Goal: Use online tool/utility: Utilize a website feature to perform a specific function

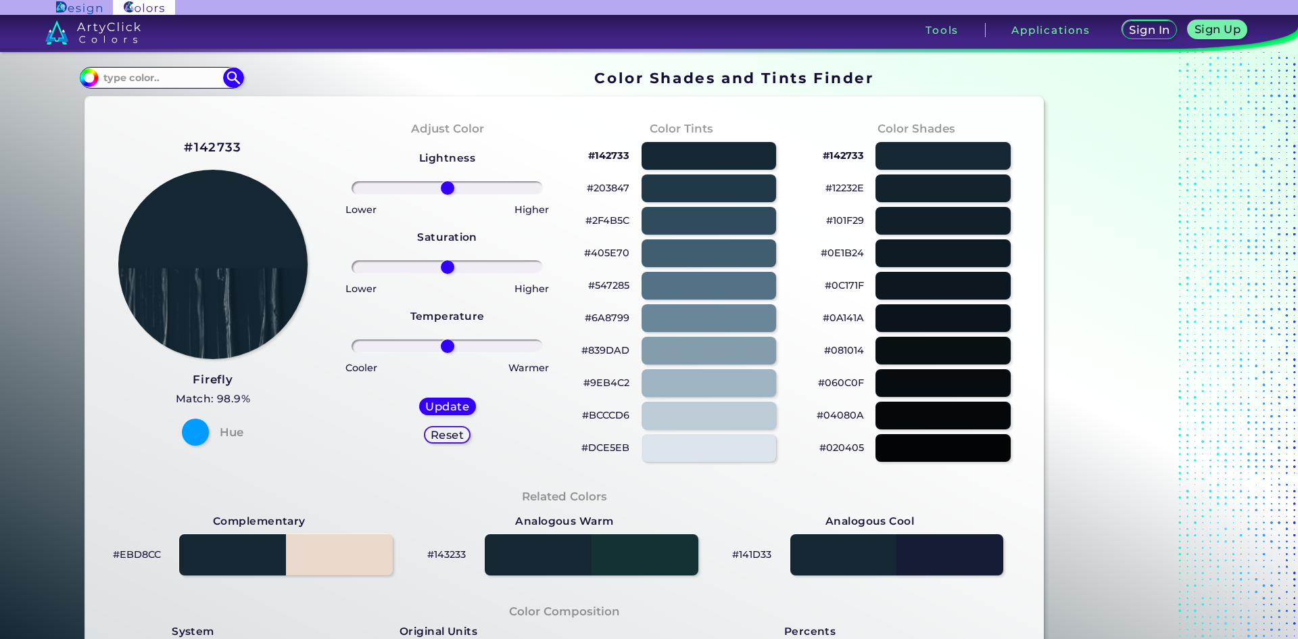
click at [605, 156] on p "#142733" at bounding box center [608, 155] width 41 height 16
click at [618, 188] on p "#203847" at bounding box center [608, 188] width 43 height 16
click at [613, 156] on p "#142733" at bounding box center [608, 155] width 41 height 16
click at [967, 561] on div at bounding box center [897, 555] width 216 height 42
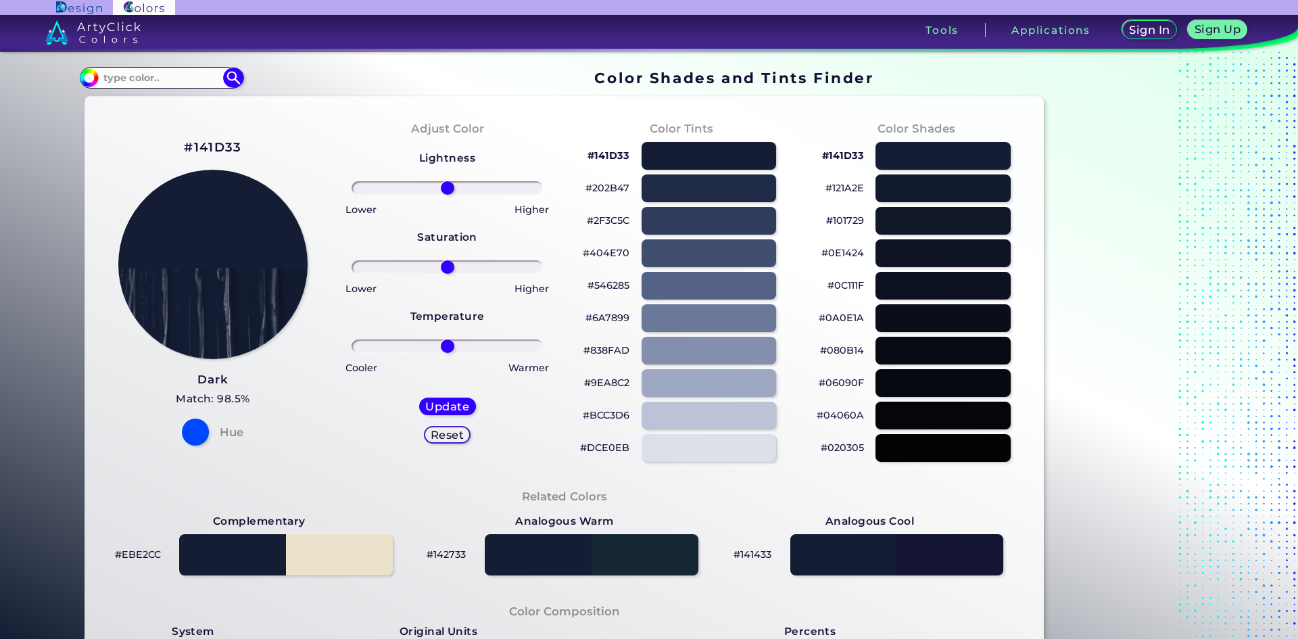
click at [438, 556] on p "#142733" at bounding box center [446, 554] width 39 height 16
drag, startPoint x: 463, startPoint y: 557, endPoint x: 415, endPoint y: 555, distance: 48.1
click at [415, 555] on div "#142733" at bounding box center [565, 555] width 306 height 49
copy p "#142733"
click at [954, 565] on div at bounding box center [897, 555] width 216 height 42
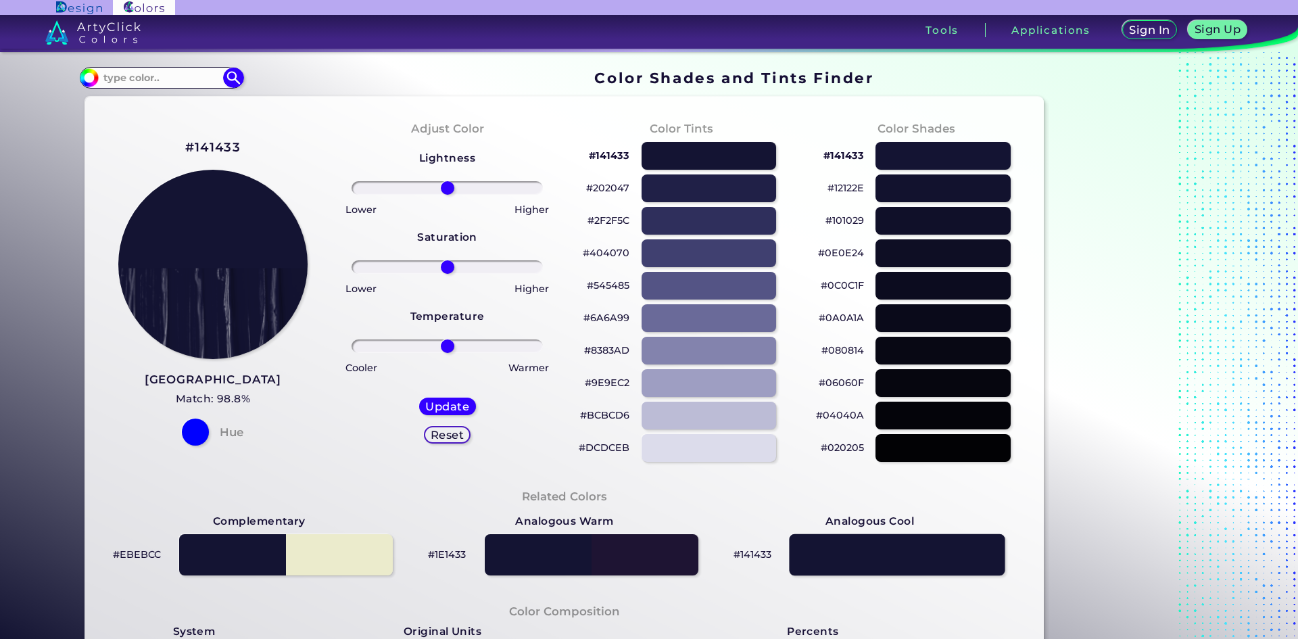
click at [963, 563] on div at bounding box center [897, 555] width 216 height 42
click at [518, 555] on div at bounding box center [592, 555] width 216 height 42
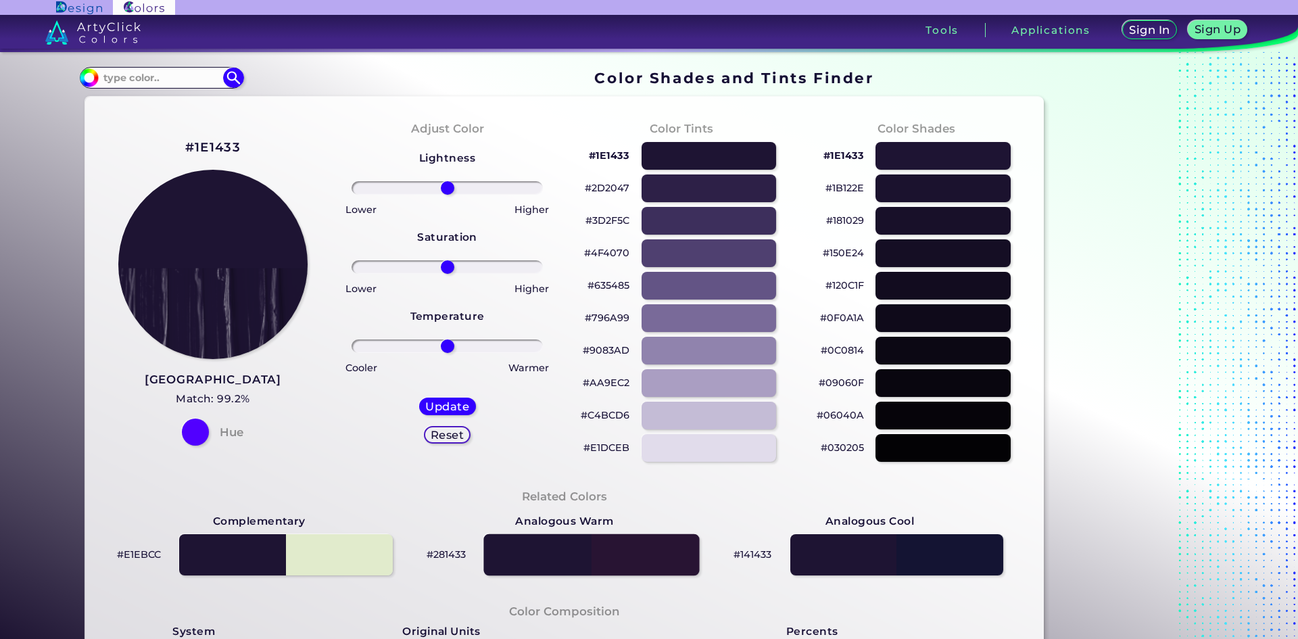
click at [518, 555] on div at bounding box center [592, 555] width 216 height 42
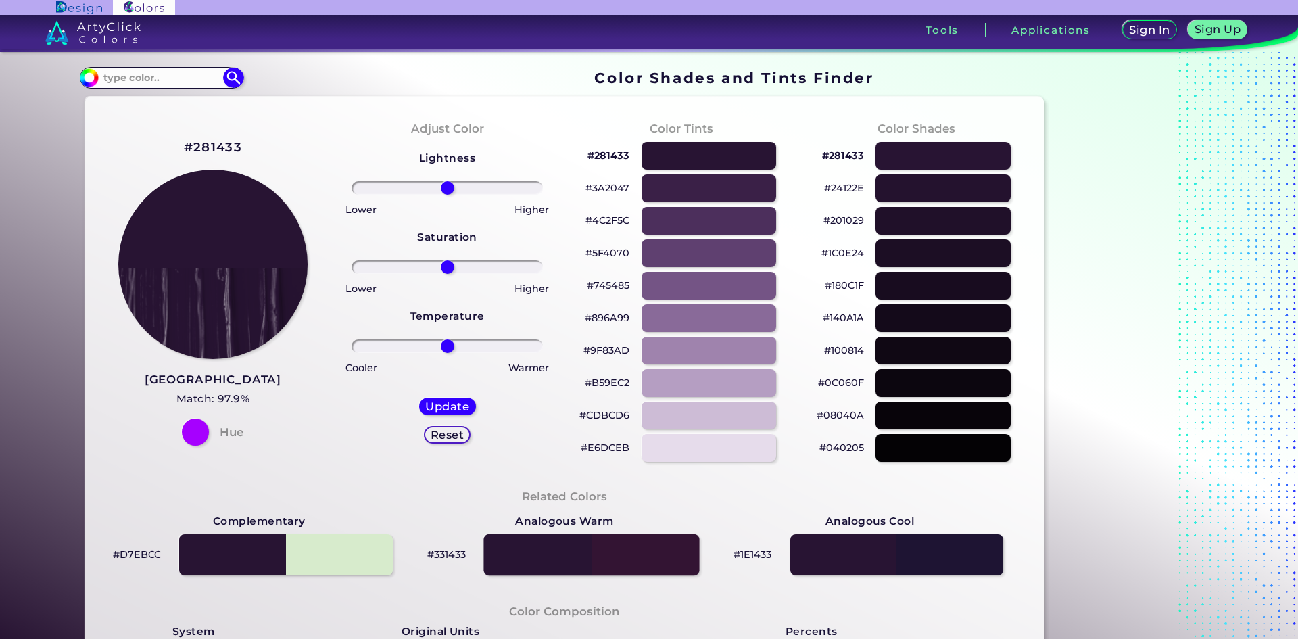
click at [518, 555] on div at bounding box center [592, 555] width 216 height 42
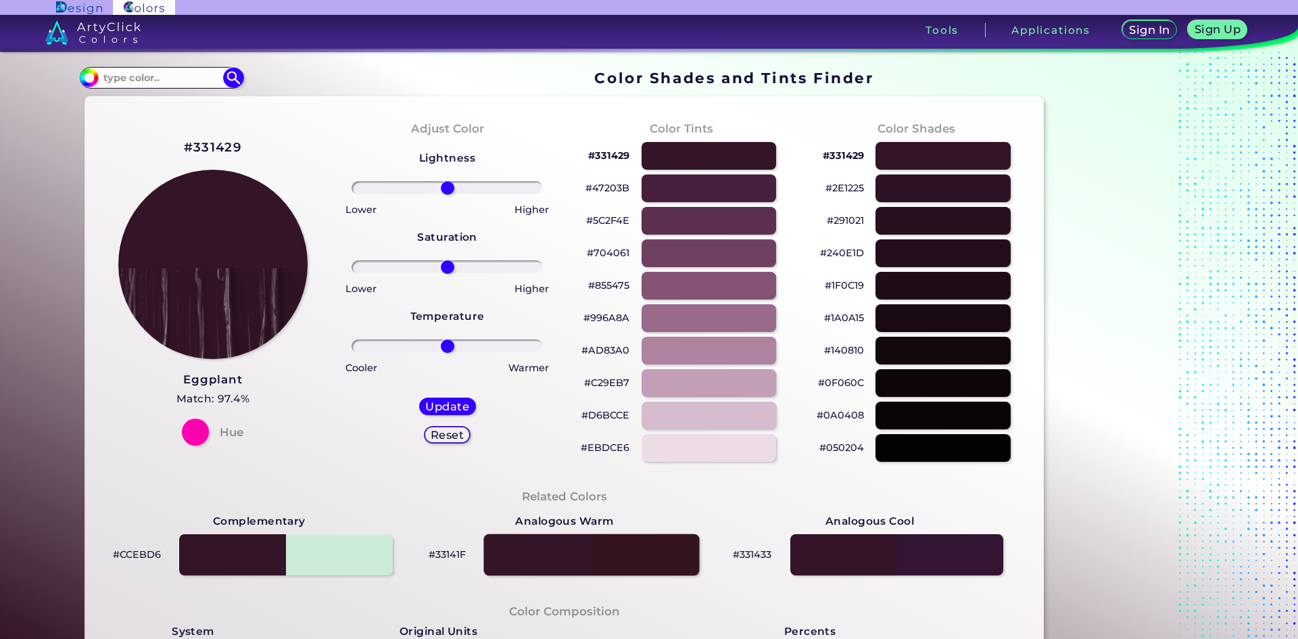
click at [518, 555] on div at bounding box center [592, 555] width 216 height 42
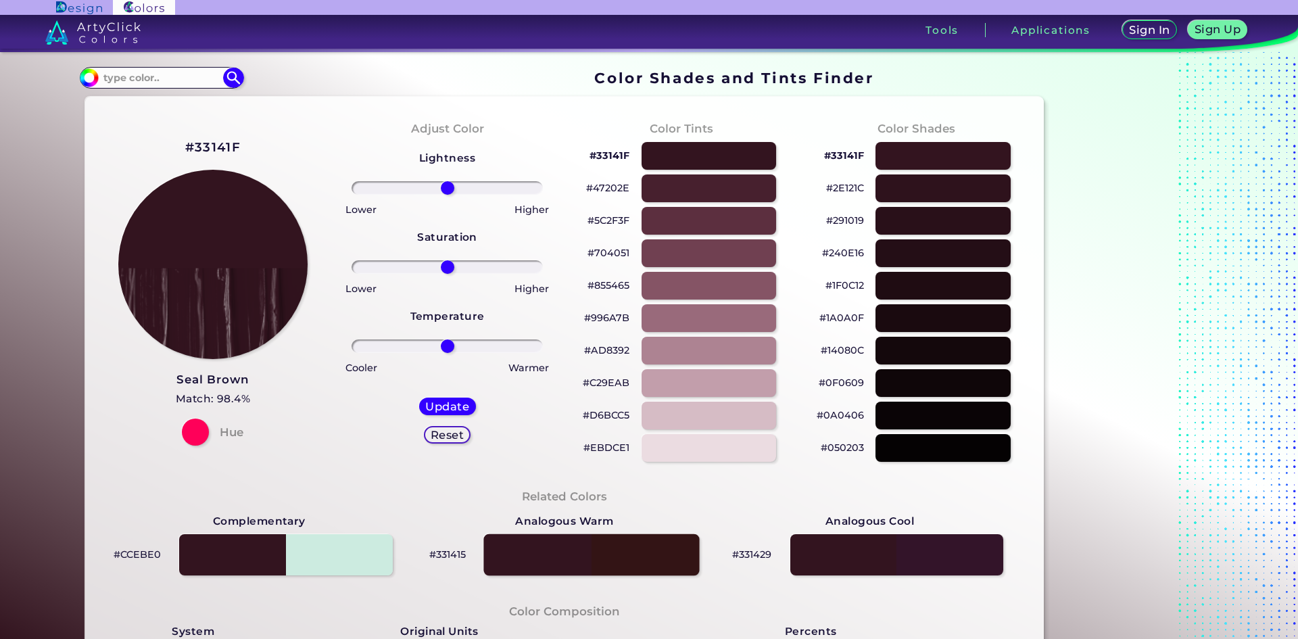
click at [518, 555] on div at bounding box center [592, 555] width 216 height 42
type input "#331415"
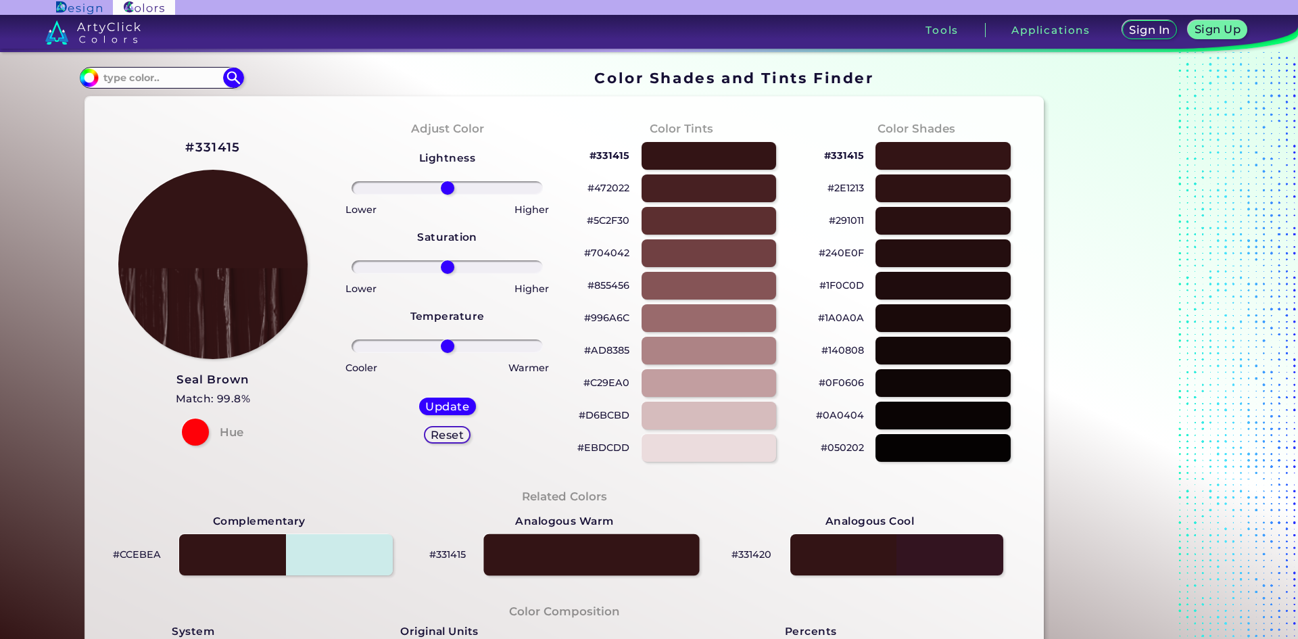
click at [518, 555] on div at bounding box center [592, 555] width 216 height 42
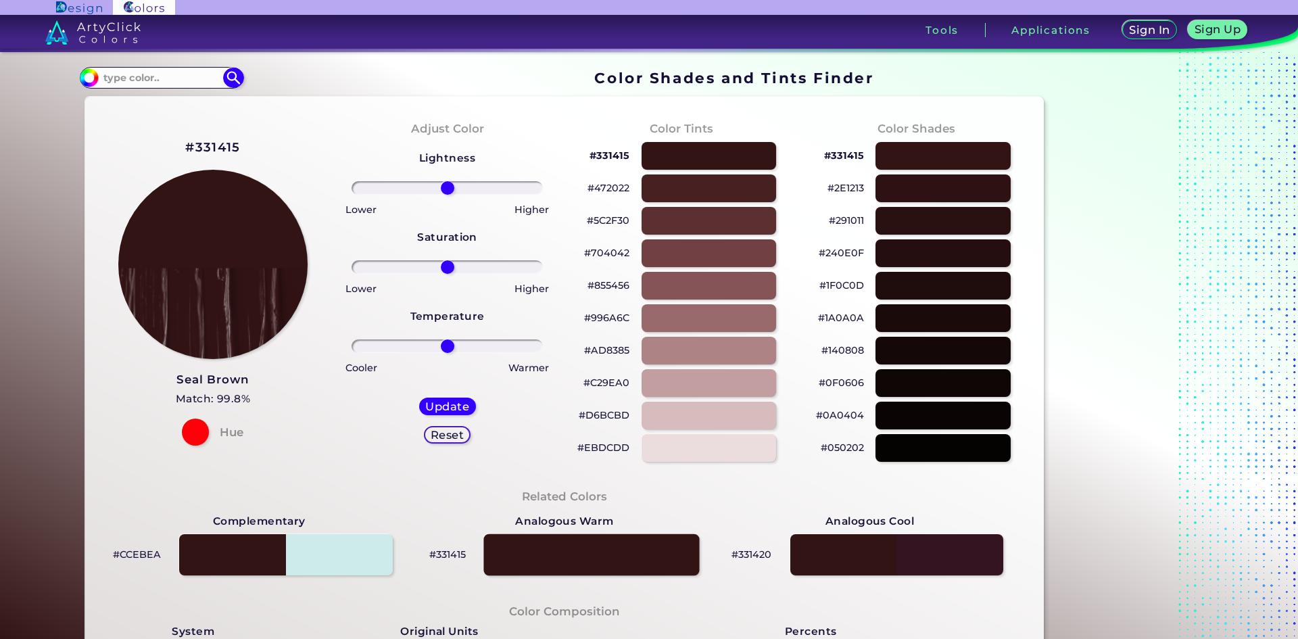
click at [518, 555] on div at bounding box center [592, 555] width 216 height 42
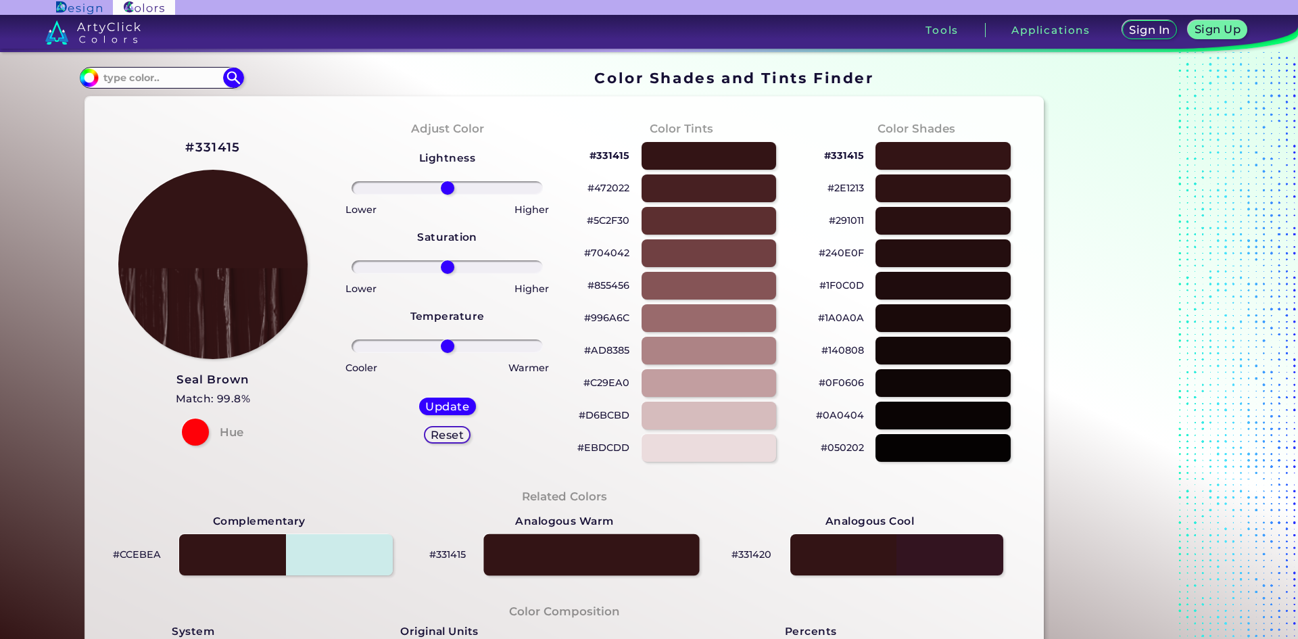
click at [518, 555] on div at bounding box center [592, 555] width 216 height 42
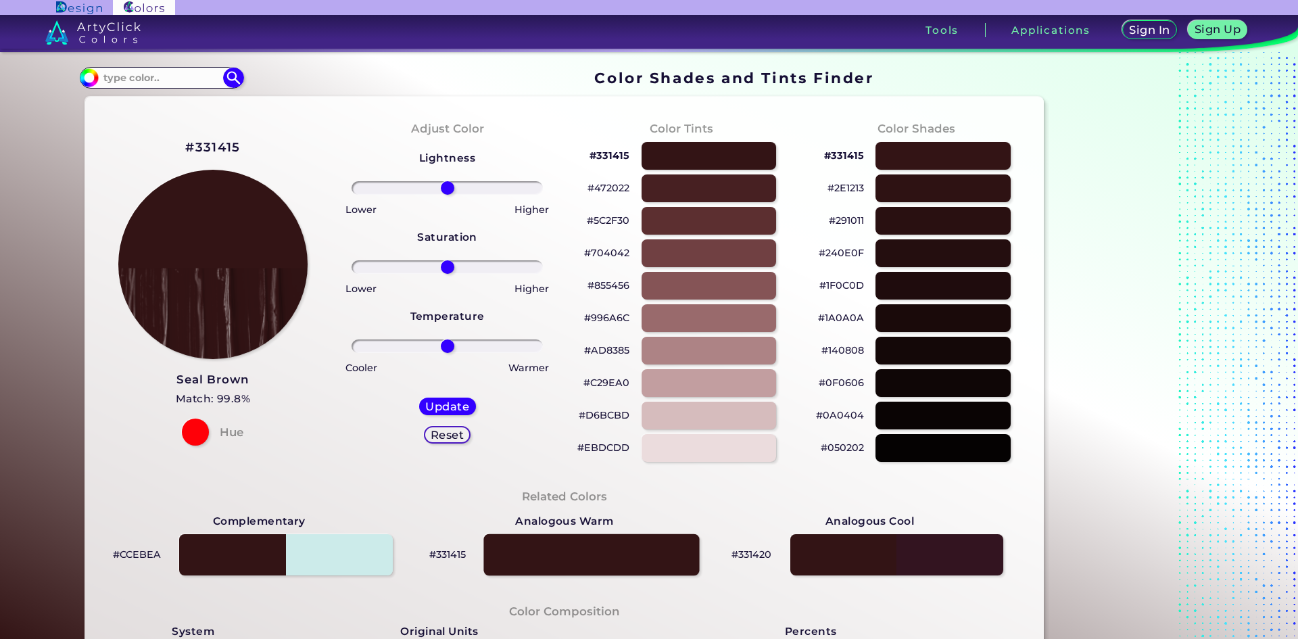
click at [518, 555] on div at bounding box center [592, 555] width 216 height 42
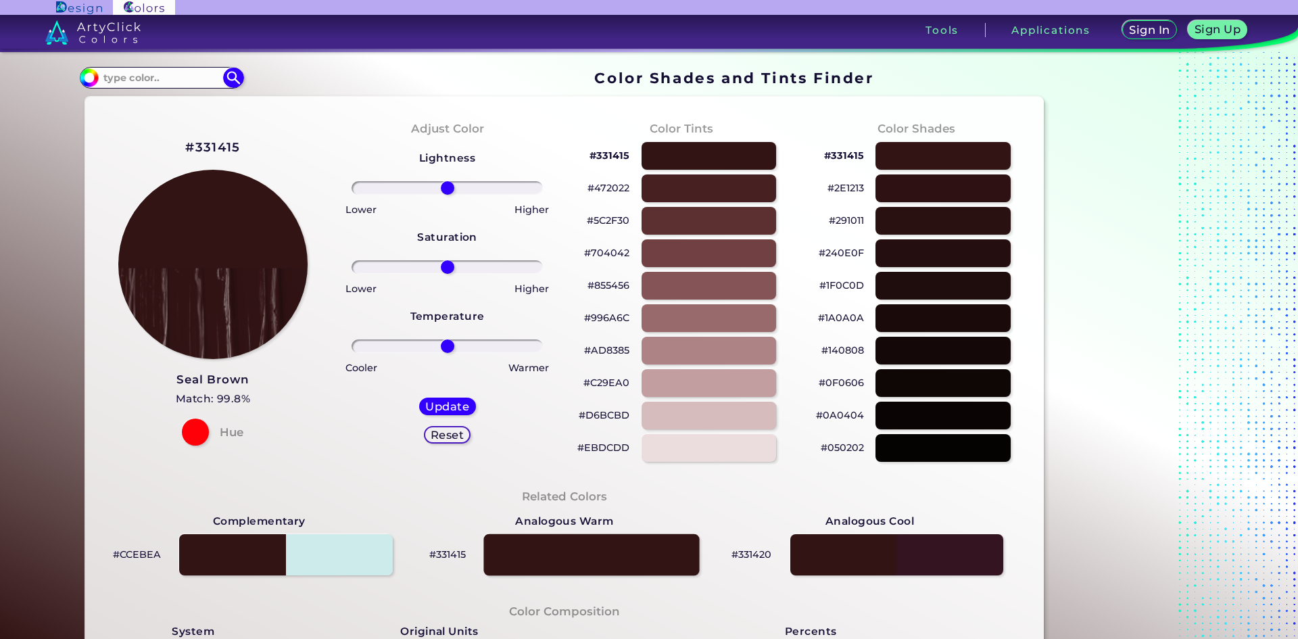
click at [518, 555] on div at bounding box center [592, 555] width 216 height 42
drag, startPoint x: 448, startPoint y: 348, endPoint x: 516, endPoint y: 358, distance: 68.4
click at [516, 353] on input "range" at bounding box center [447, 346] width 191 height 14
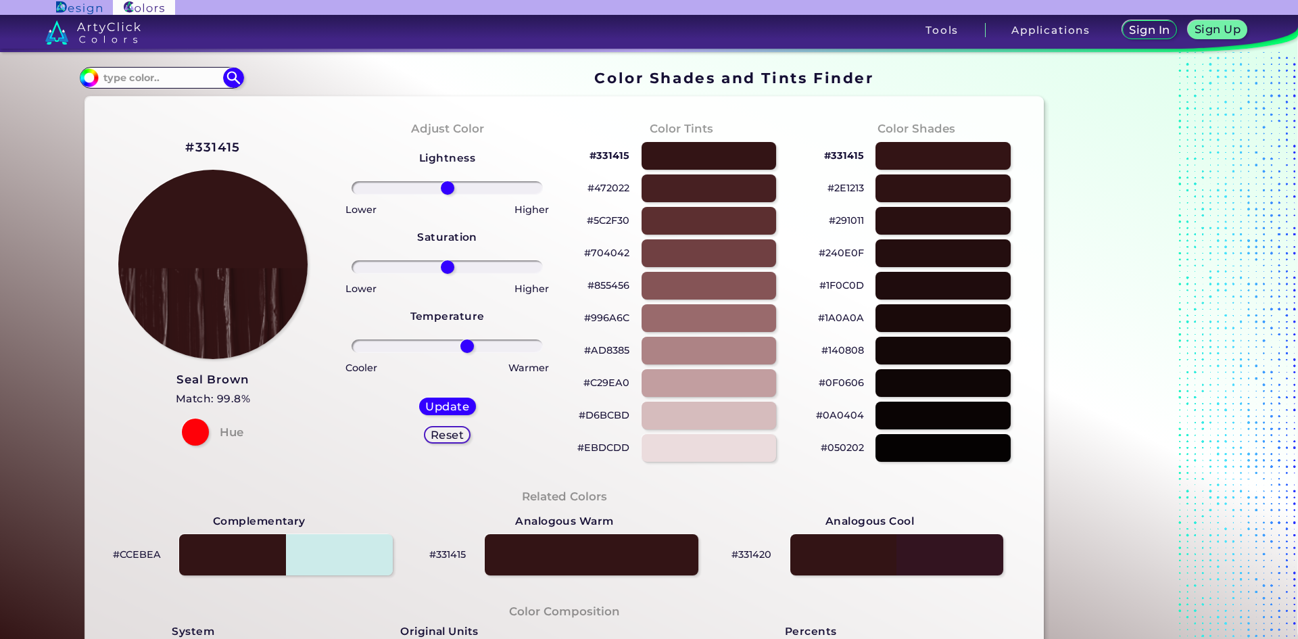
drag, startPoint x: 517, startPoint y: 346, endPoint x: 463, endPoint y: 348, distance: 53.5
click at [463, 348] on input "range" at bounding box center [447, 346] width 191 height 14
click at [450, 411] on h5 "Update" at bounding box center [447, 406] width 40 height 10
drag, startPoint x: 448, startPoint y: 350, endPoint x: 485, endPoint y: 350, distance: 37.2
click at [485, 350] on input "range" at bounding box center [447, 346] width 191 height 14
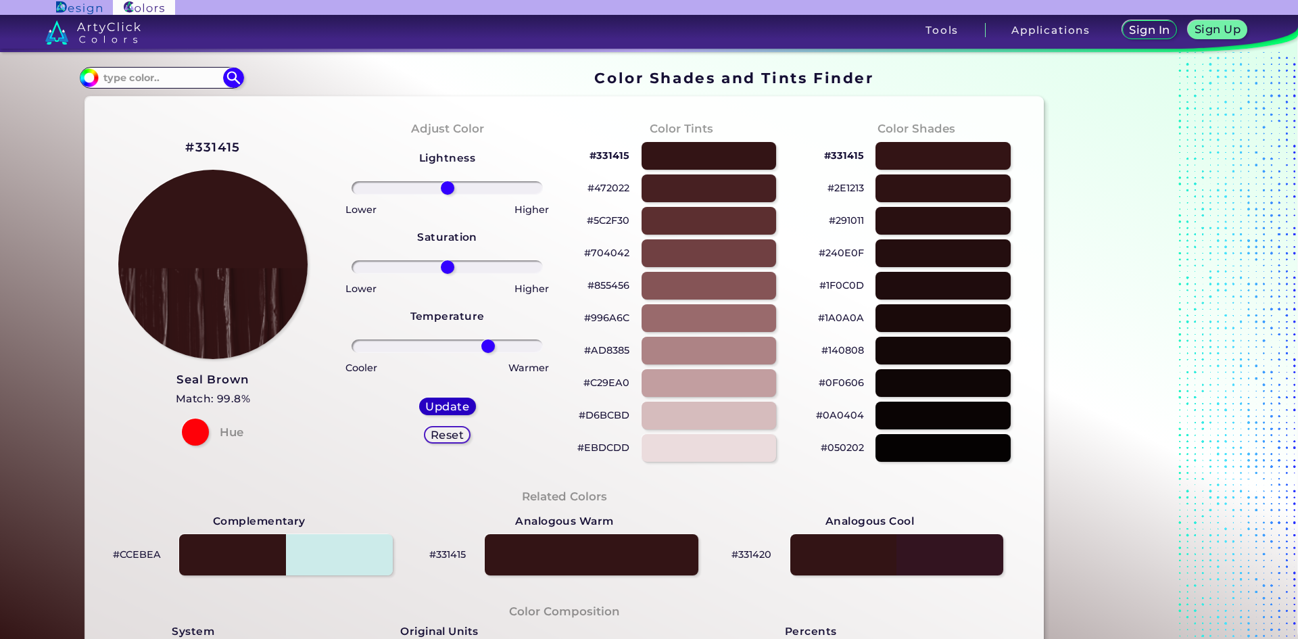
click at [431, 408] on h5 "Update" at bounding box center [446, 406] width 39 height 10
type input "0"
click at [108, 82] on input at bounding box center [162, 77] width 126 height 18
